Goal: Information Seeking & Learning: Learn about a topic

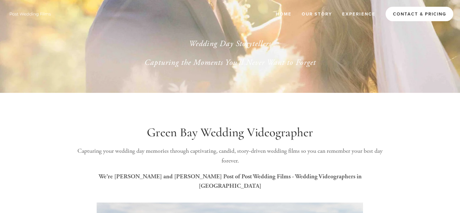
click at [417, 13] on link "Contact & Pricing" at bounding box center [419, 14] width 68 height 14
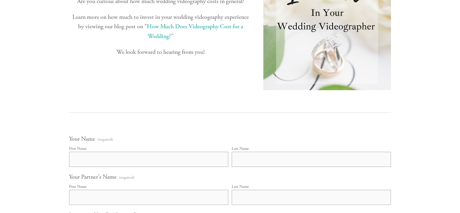
scroll to position [202, 0]
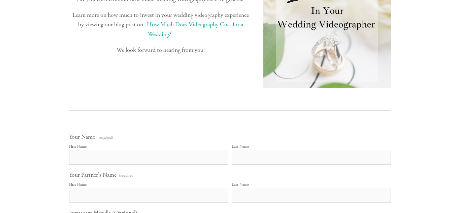
click at [208, 24] on link "How Much Does Videography Cost for a Wedding?" at bounding box center [196, 29] width 98 height 17
